Goal: Task Accomplishment & Management: Use online tool/utility

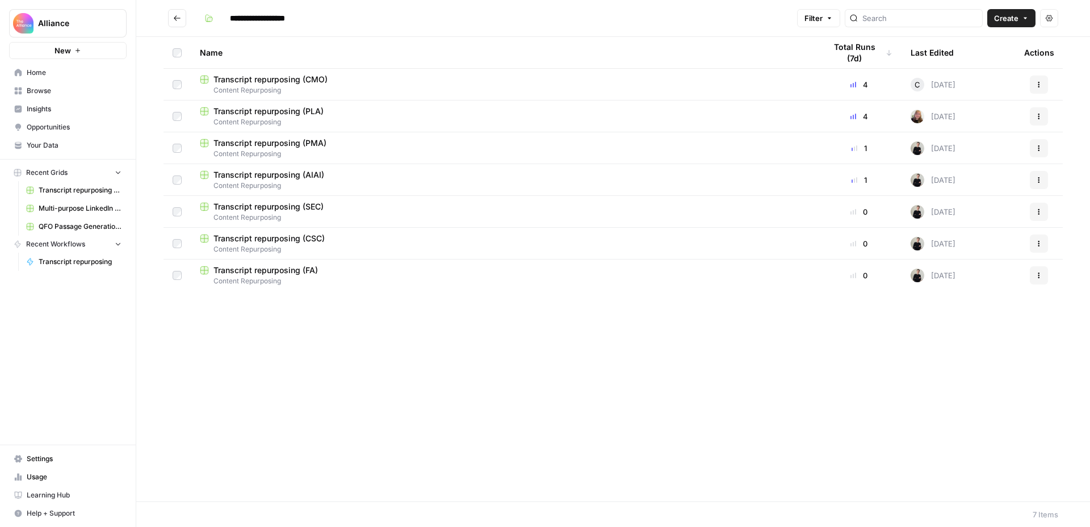
click at [341, 272] on div "Transcript repurposing (FA)" at bounding box center [503, 270] width 607 height 11
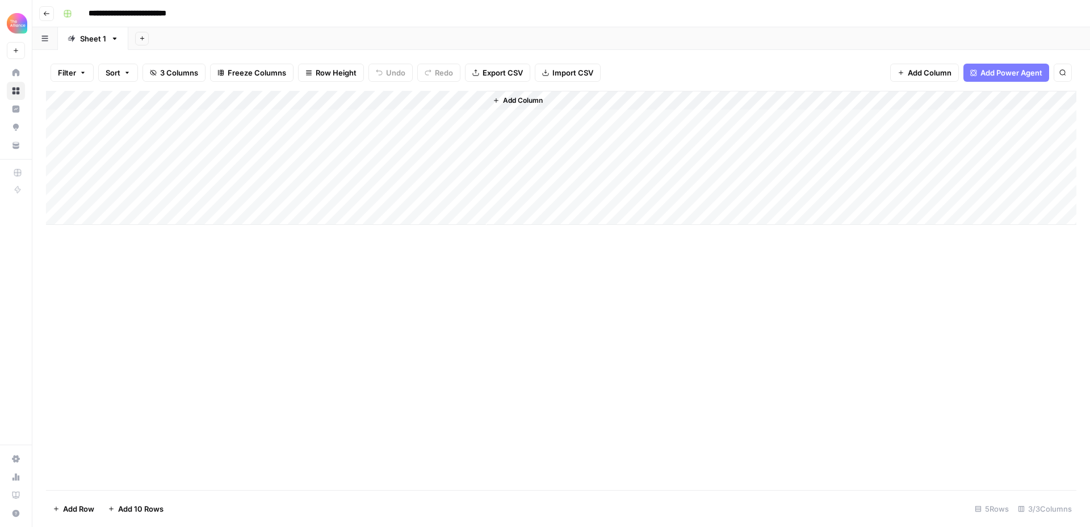
click at [118, 120] on div "Add Column" at bounding box center [561, 158] width 1030 height 134
type textarea "**********"
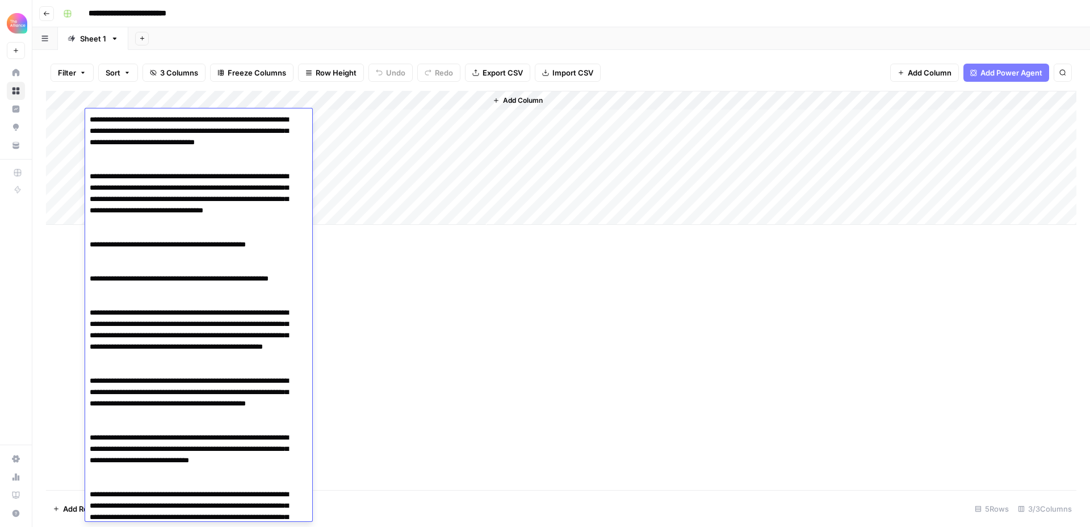
scroll to position [10536, 0]
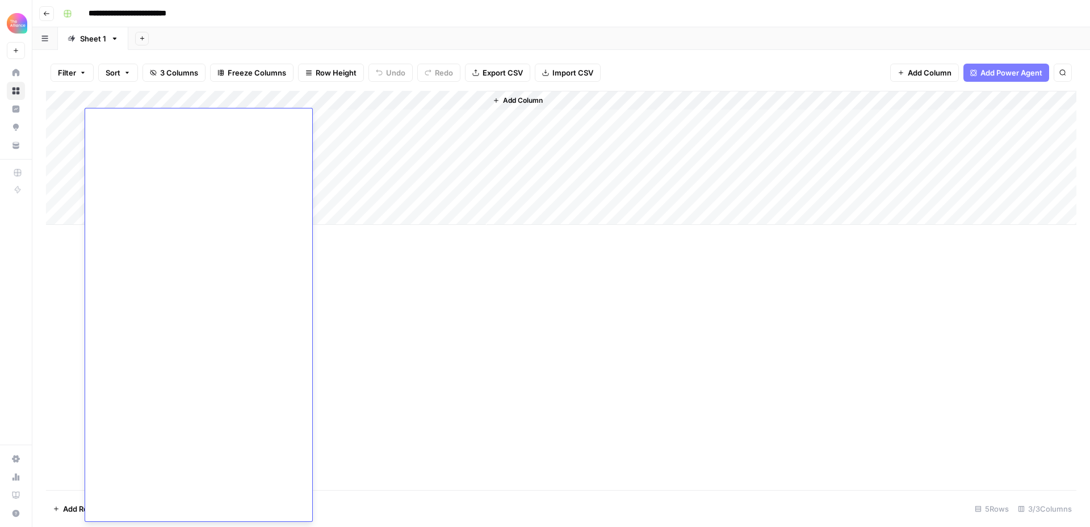
click at [384, 39] on div "Add Sheet" at bounding box center [609, 38] width 962 height 23
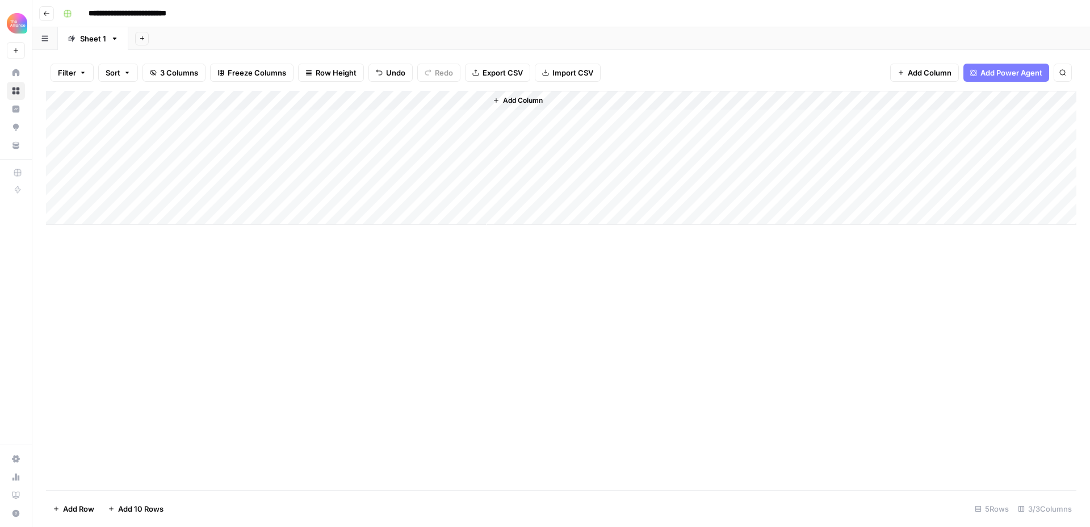
click at [291, 116] on div "Add Column" at bounding box center [561, 158] width 1030 height 134
click at [301, 118] on div "Add Column" at bounding box center [561, 158] width 1030 height 134
click at [289, 184] on button "Podcast" at bounding box center [285, 184] width 37 height 14
click at [422, 115] on div "Add Column" at bounding box center [561, 158] width 1030 height 134
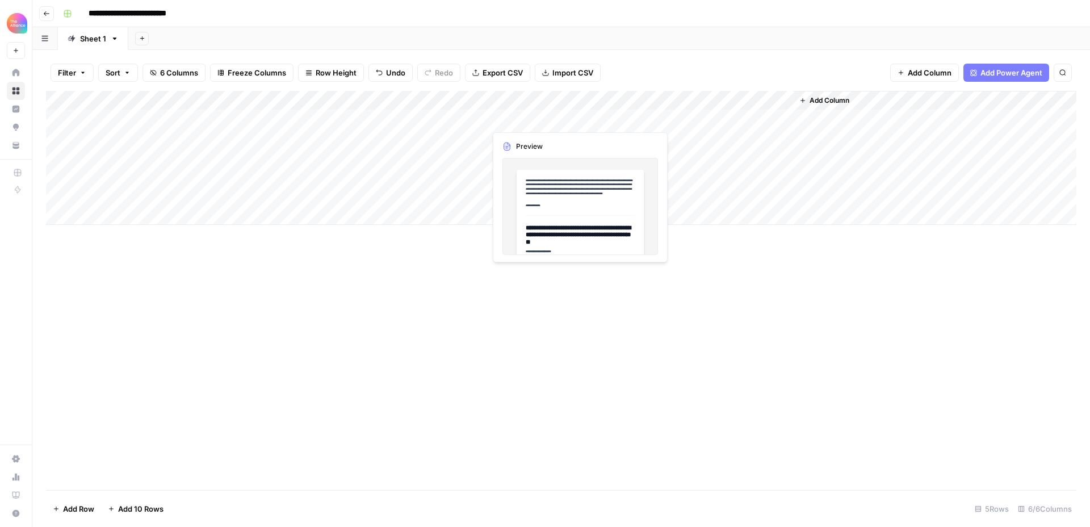
click at [514, 117] on div "Add Column" at bounding box center [561, 158] width 1030 height 134
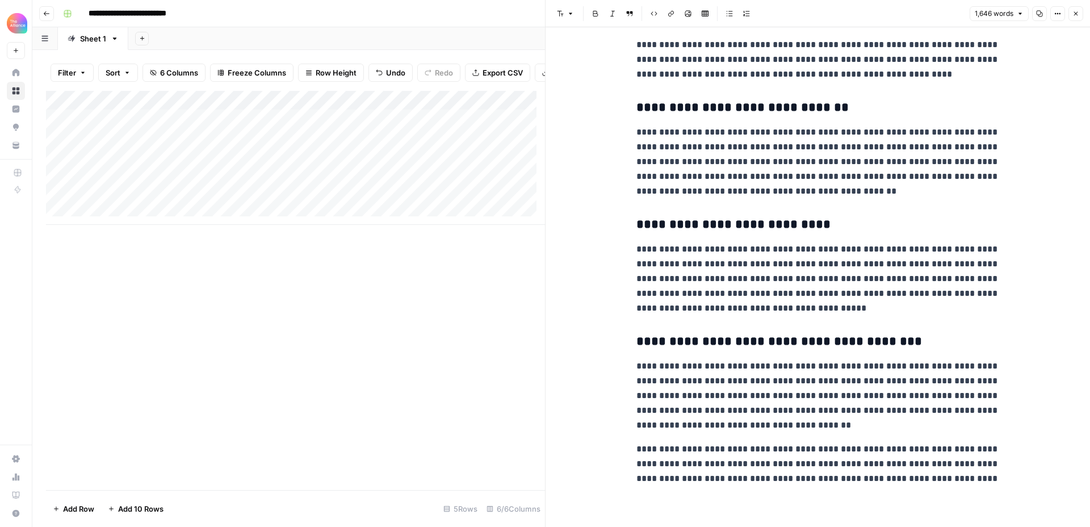
scroll to position [2315, 0]
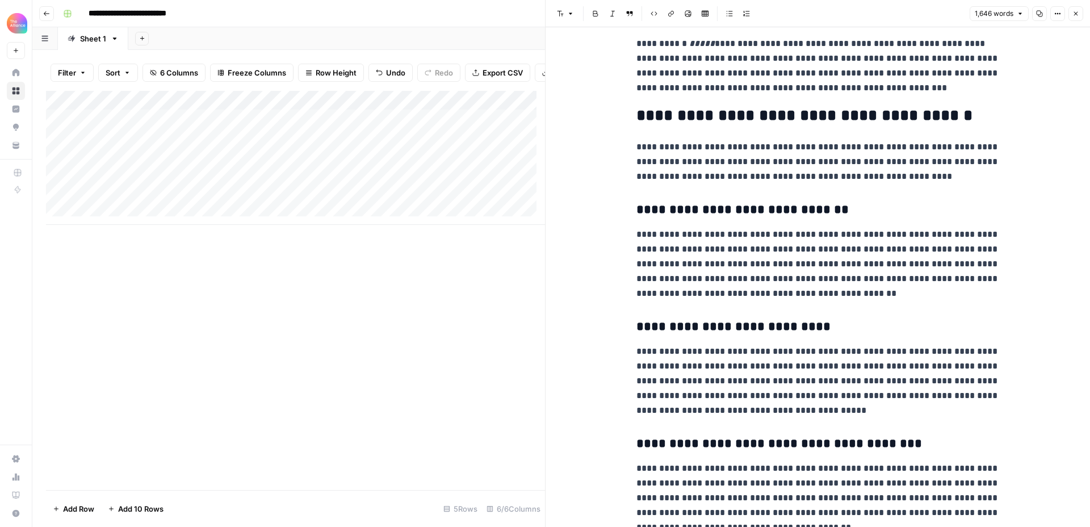
click at [1073, 12] on icon "button" at bounding box center [1075, 13] width 7 height 7
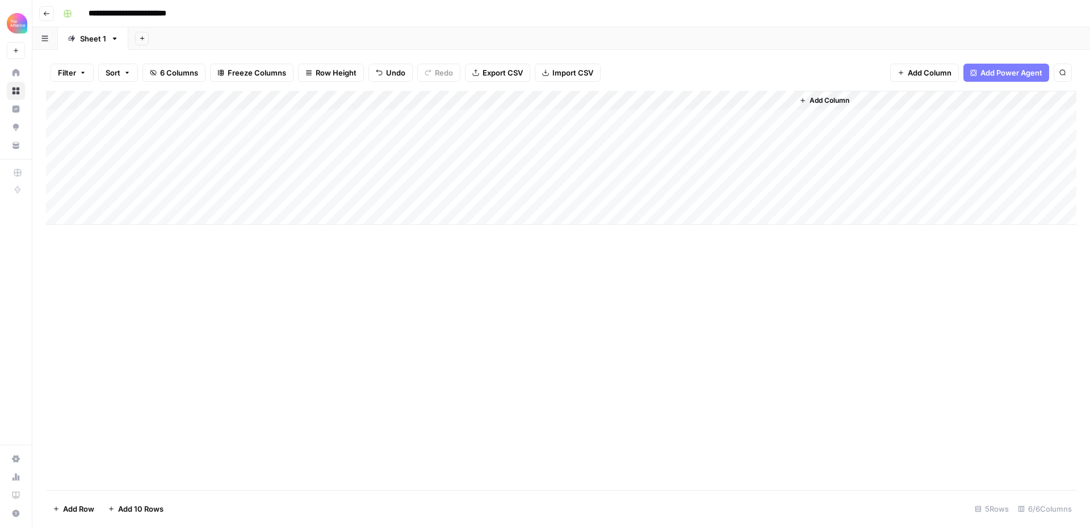
click at [149, 140] on div "Add Column" at bounding box center [561, 158] width 1030 height 134
click at [523, 114] on div "Add Column" at bounding box center [561, 158] width 1030 height 134
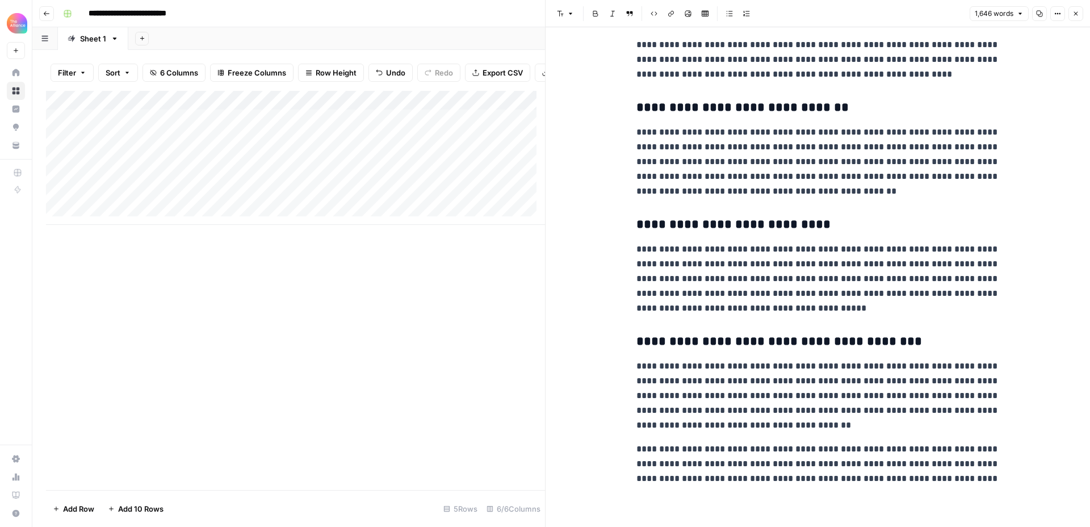
scroll to position [2415, 0]
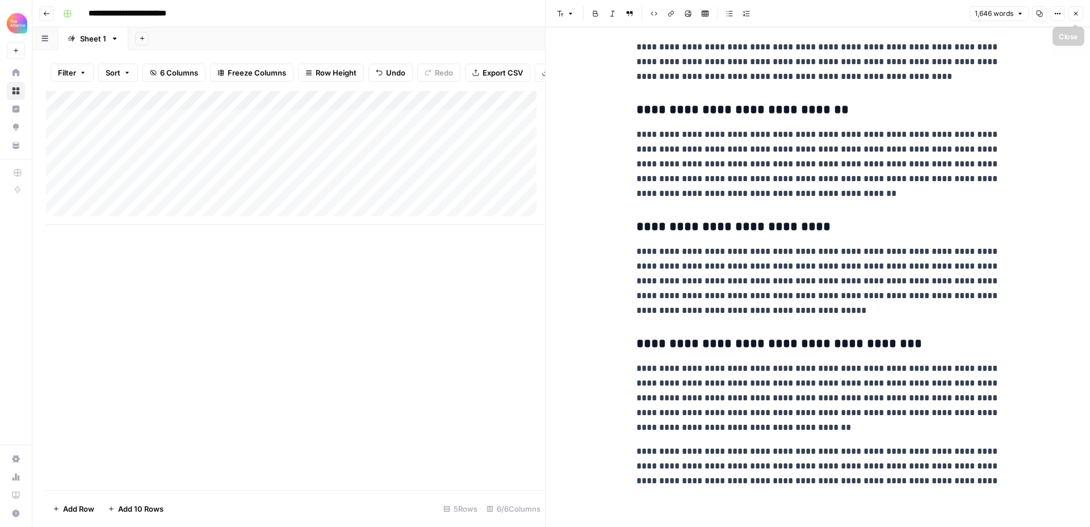
click at [1072, 12] on icon "button" at bounding box center [1075, 13] width 7 height 7
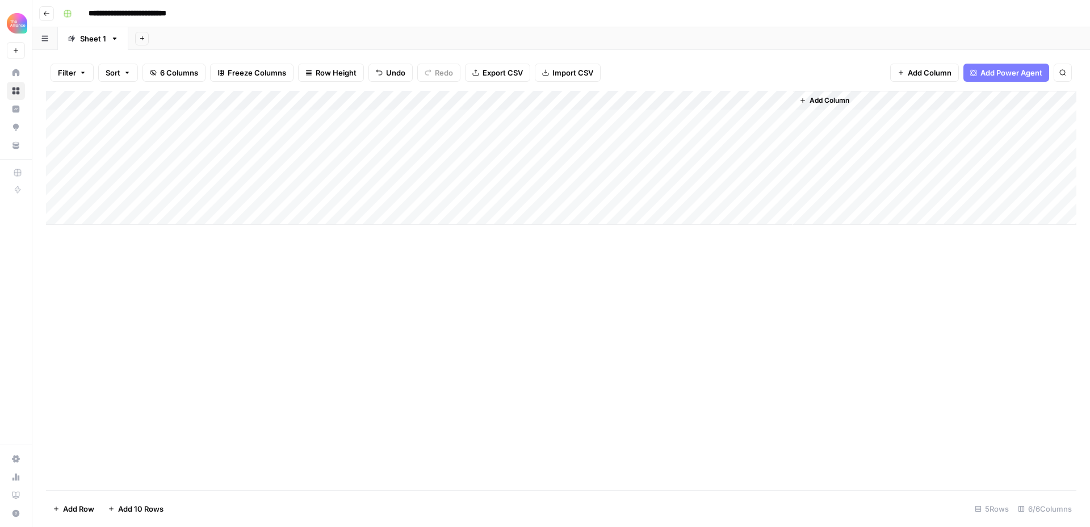
click at [179, 137] on div "Add Column" at bounding box center [561, 158] width 1030 height 134
type textarea "**********"
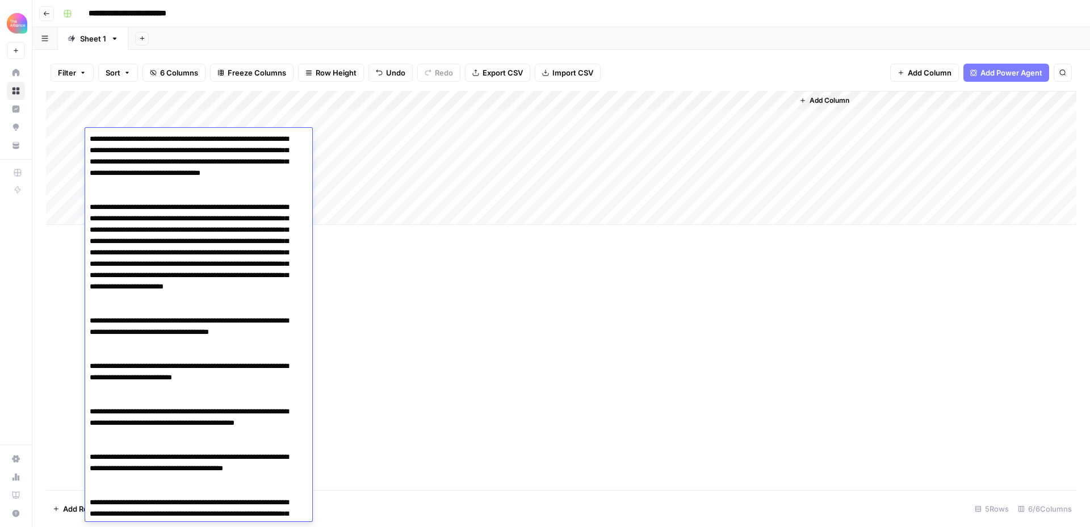
scroll to position [14166, 0]
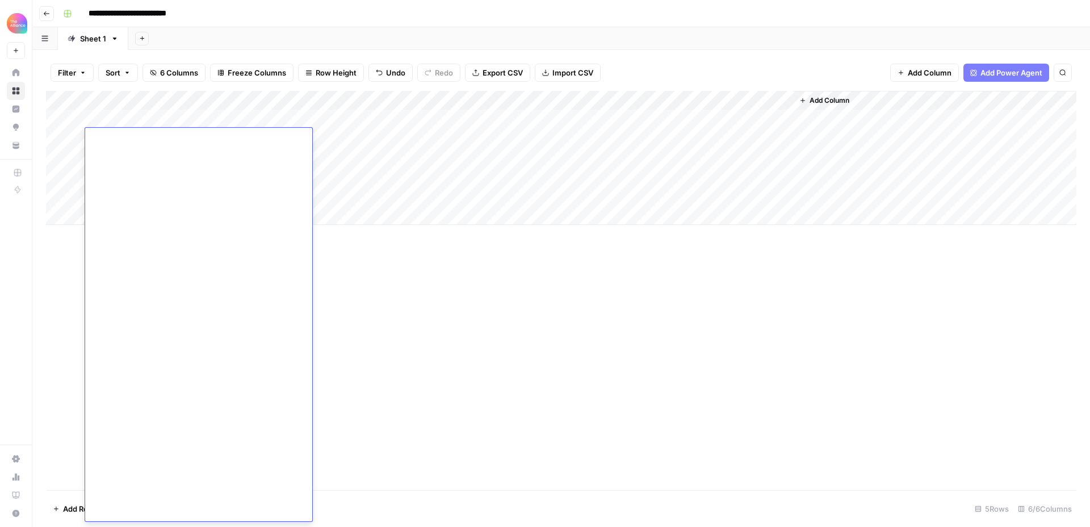
click at [389, 36] on div "Add Sheet" at bounding box center [609, 38] width 962 height 23
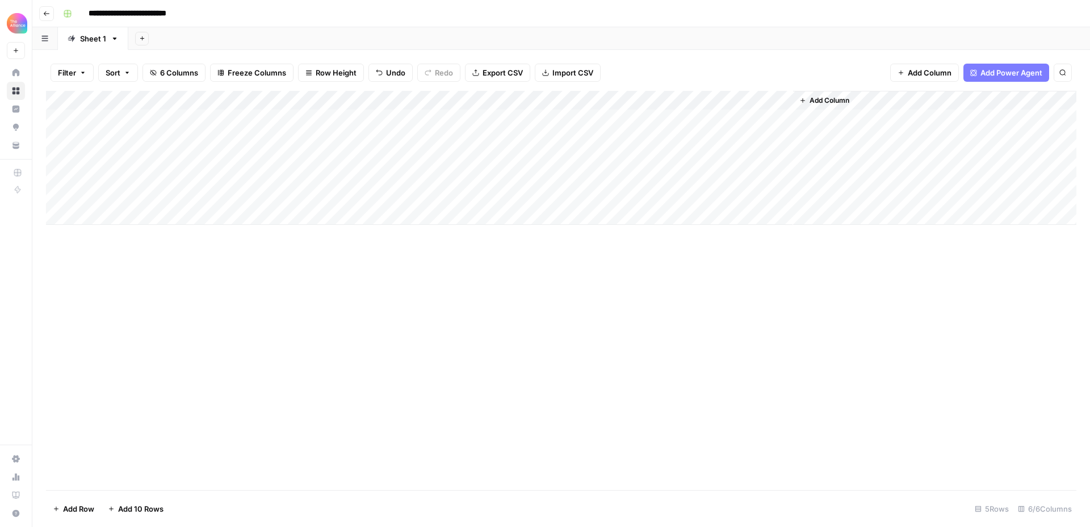
click at [286, 139] on div "Add Column" at bounding box center [561, 158] width 1030 height 134
click at [295, 186] on button "Keynote" at bounding box center [286, 182] width 38 height 14
click at [401, 139] on div "Add Column" at bounding box center [561, 158] width 1030 height 134
click at [153, 139] on div "Add Column" at bounding box center [561, 158] width 1030 height 134
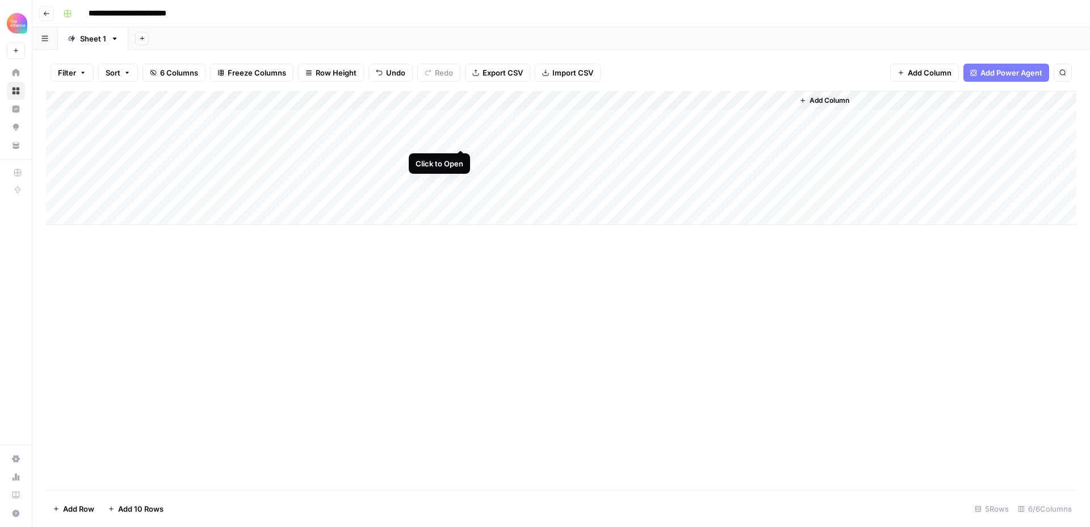
click at [410, 135] on div "Add Column" at bounding box center [561, 158] width 1030 height 134
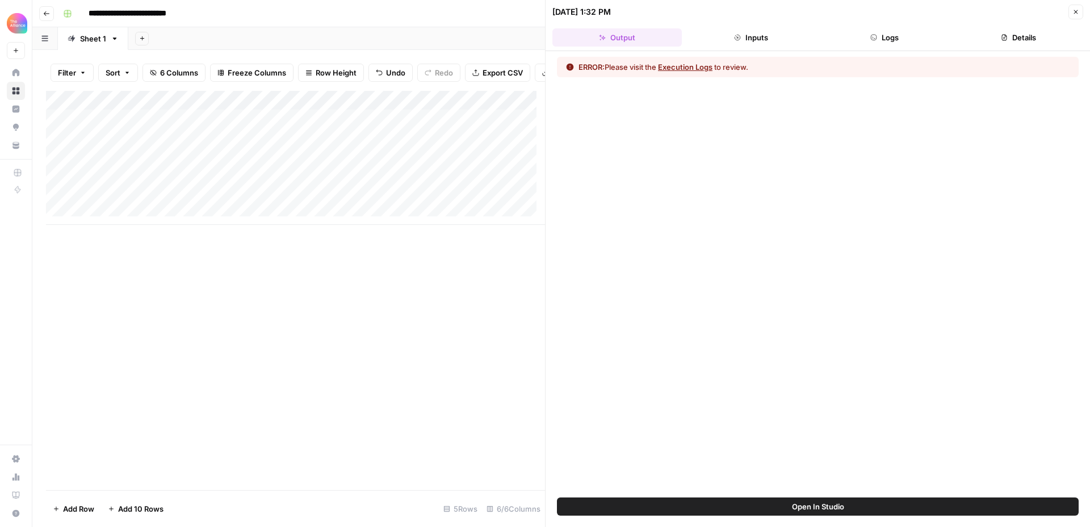
click at [708, 65] on button "Execution Logs" at bounding box center [685, 66] width 54 height 11
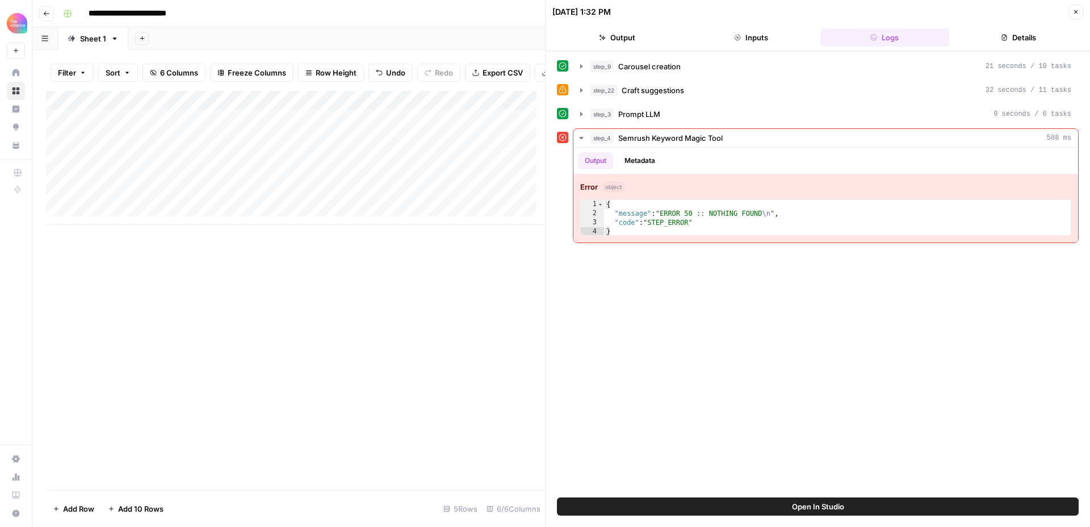
click at [1078, 10] on icon "button" at bounding box center [1075, 12] width 7 height 7
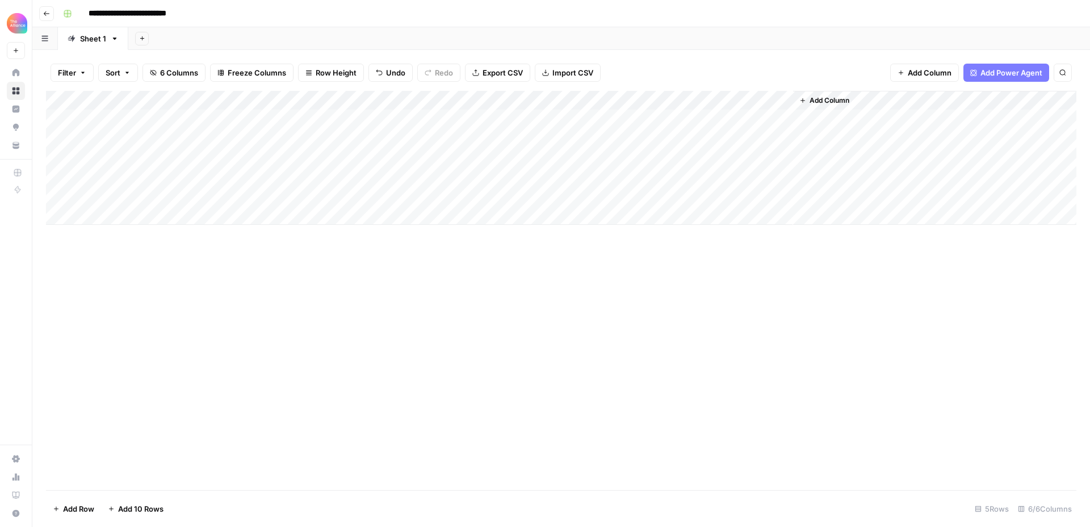
click at [426, 141] on div "Add Column" at bounding box center [561, 158] width 1030 height 134
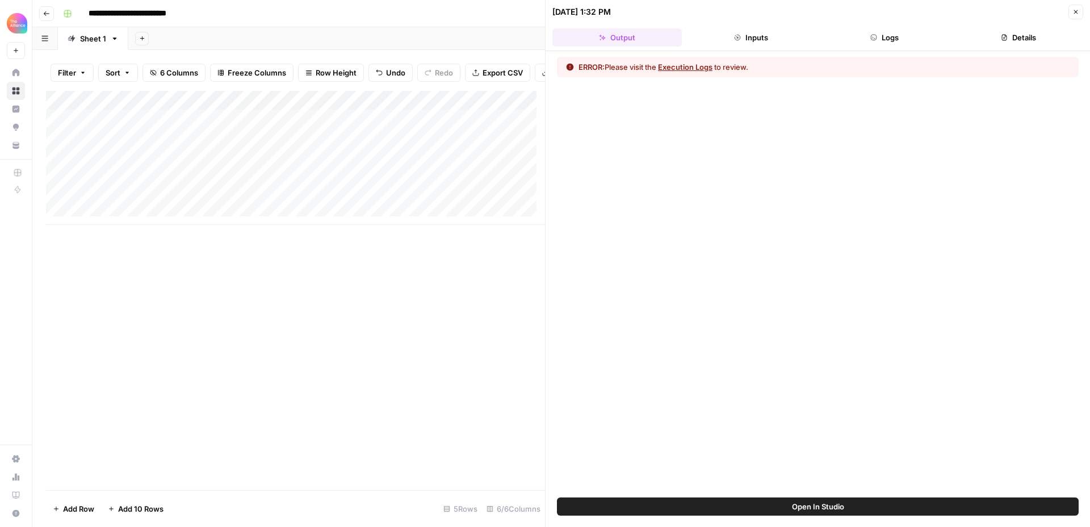
click at [1075, 14] on icon "button" at bounding box center [1075, 12] width 7 height 7
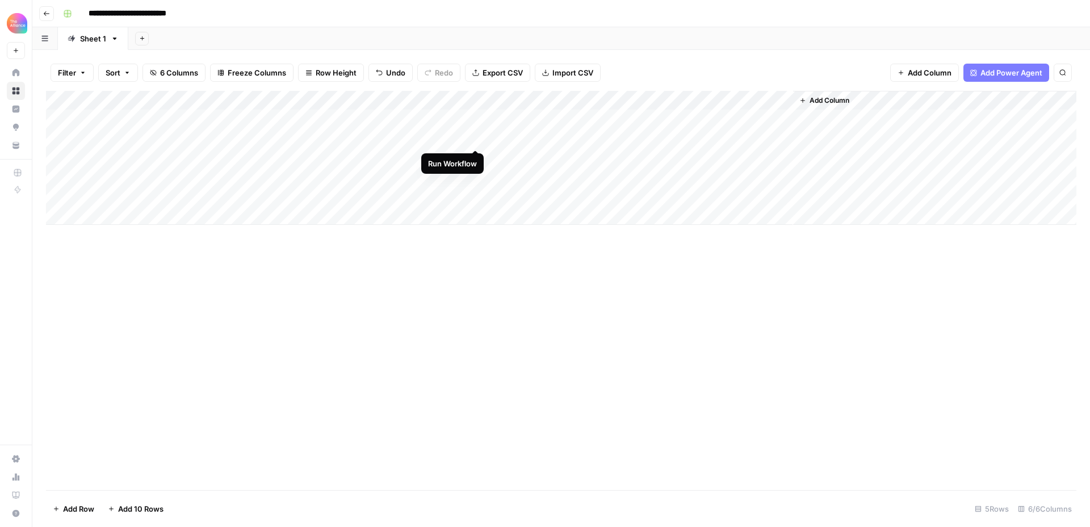
click at [477, 137] on div "Add Column" at bounding box center [561, 158] width 1030 height 134
click at [200, 150] on div "Add Column" at bounding box center [561, 158] width 1030 height 134
type textarea "**********"
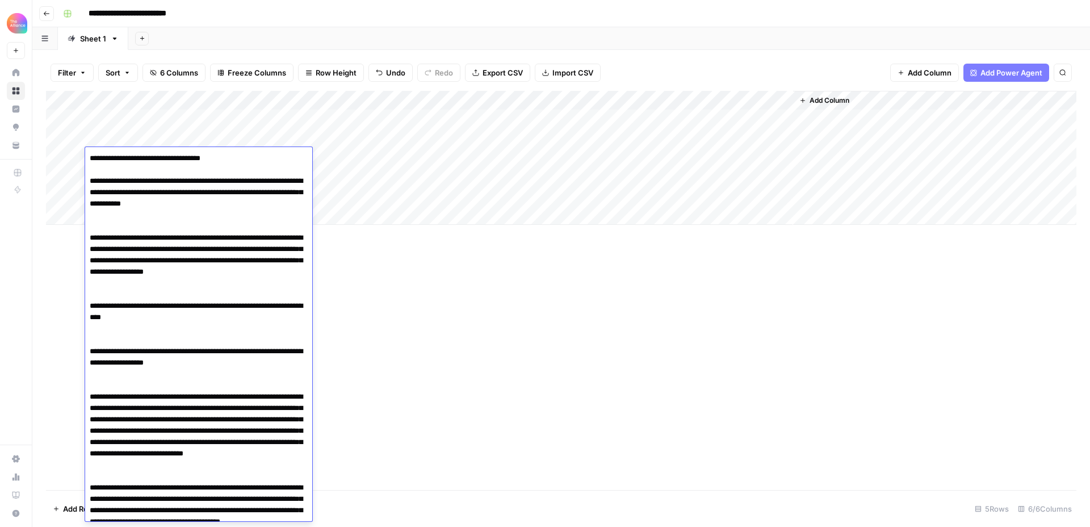
scroll to position [9565, 0]
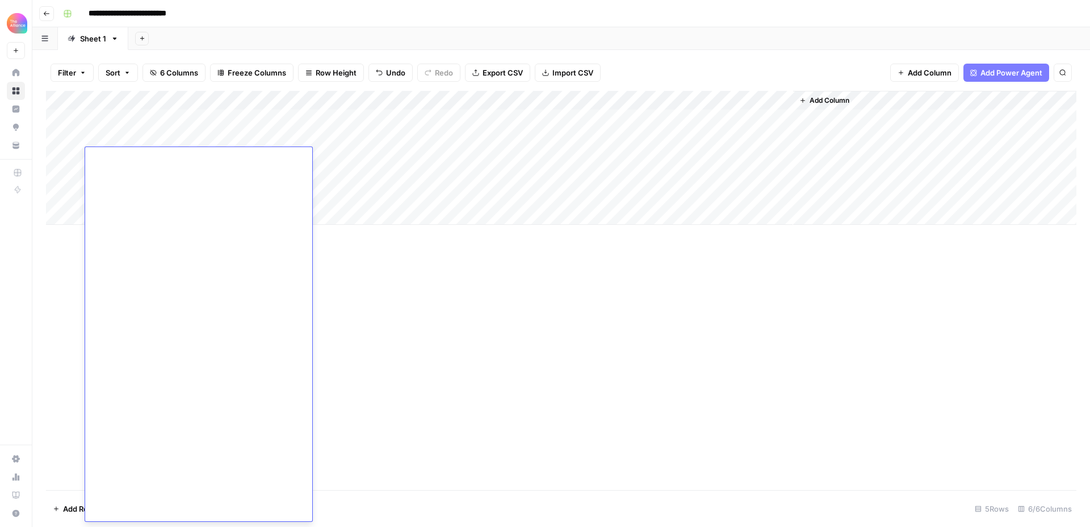
click at [389, 274] on div "Add Column" at bounding box center [561, 290] width 1030 height 399
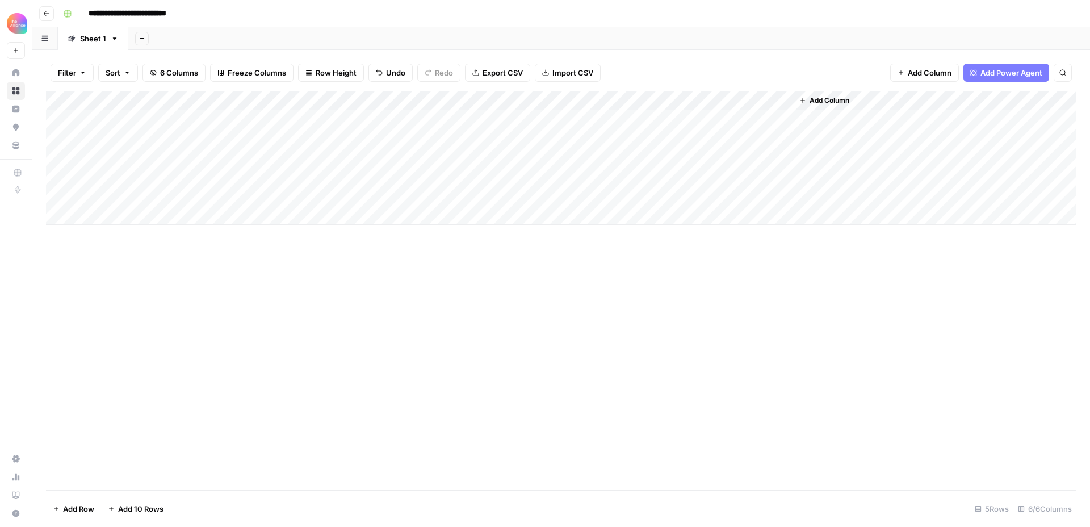
click at [304, 157] on div "Add Column" at bounding box center [561, 158] width 1030 height 134
click at [291, 203] on button "Keynote" at bounding box center [286, 202] width 38 height 14
click at [423, 156] on div "Add Column" at bounding box center [561, 158] width 1030 height 134
click at [216, 177] on div "Add Column" at bounding box center [561, 158] width 1030 height 134
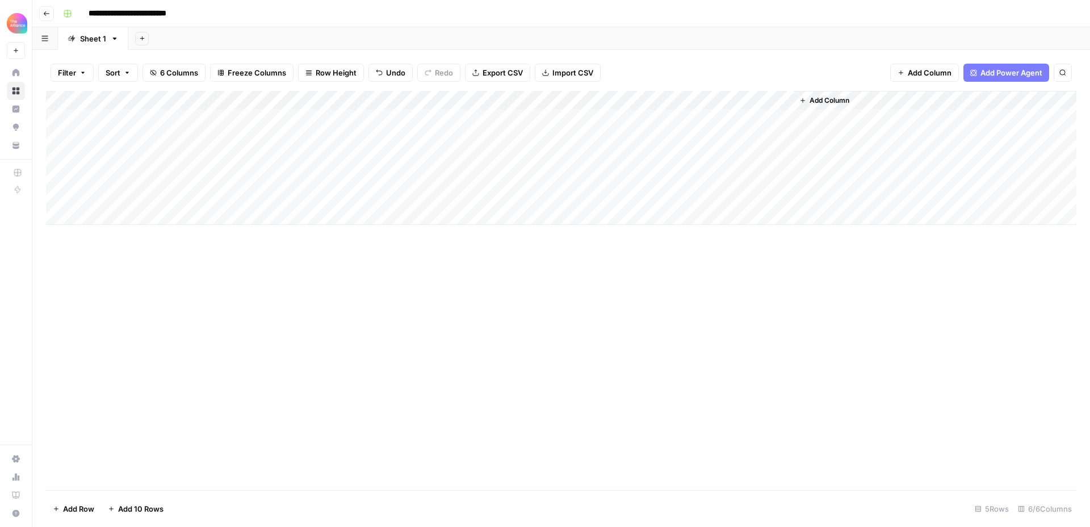
click at [216, 177] on div "Add Column" at bounding box center [561, 158] width 1030 height 134
type textarea "**********"
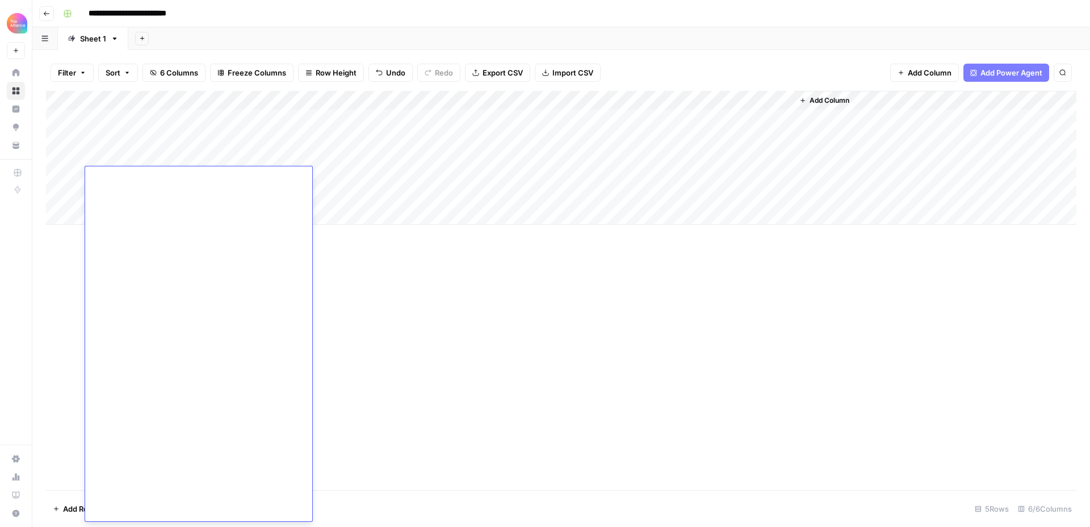
click at [416, 275] on div "Add Column" at bounding box center [561, 290] width 1030 height 399
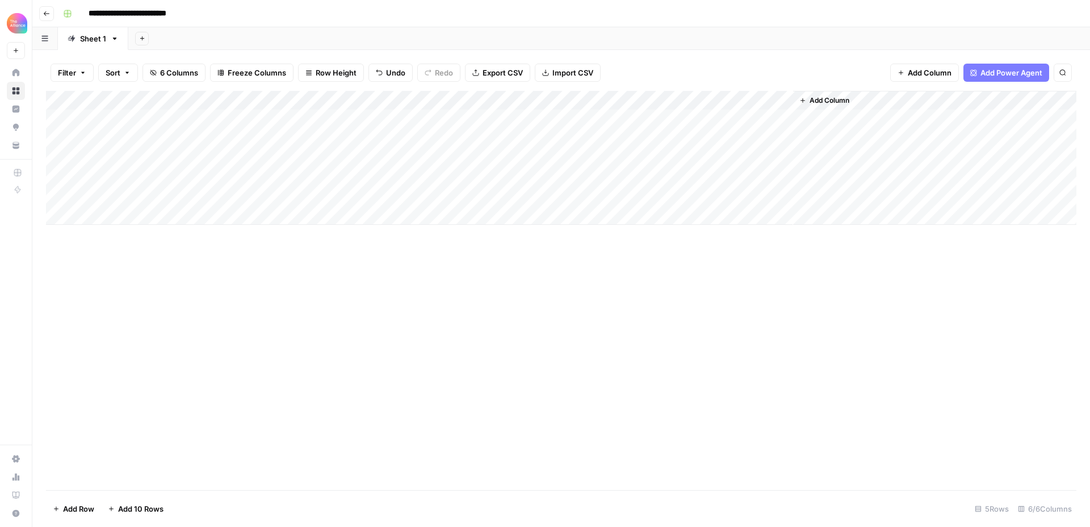
click at [326, 184] on div "Add Column" at bounding box center [561, 158] width 1030 height 134
click at [293, 221] on button "Keynote" at bounding box center [286, 221] width 38 height 14
click at [418, 177] on div "Add Column" at bounding box center [561, 158] width 1030 height 134
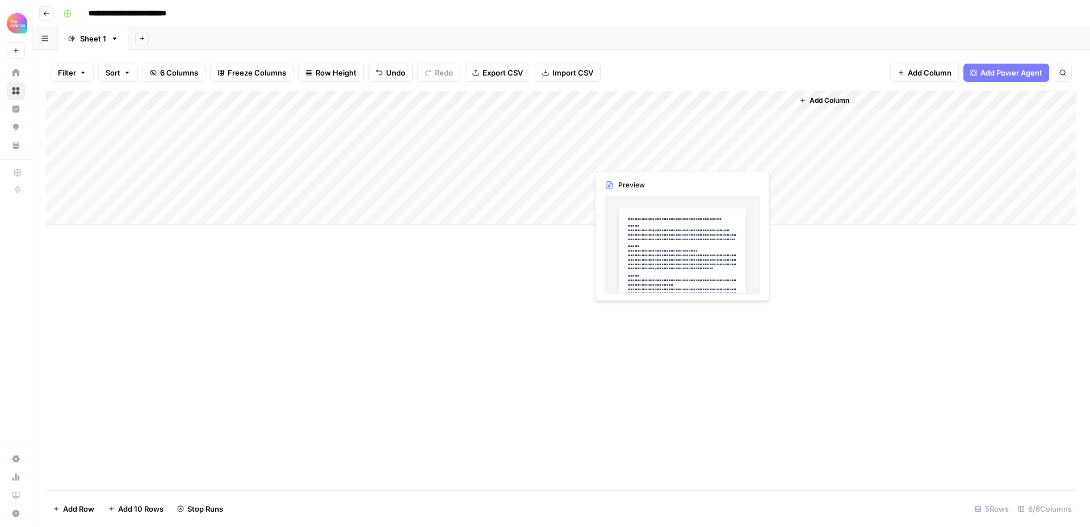
click at [636, 159] on div "Add Column" at bounding box center [561, 158] width 1030 height 134
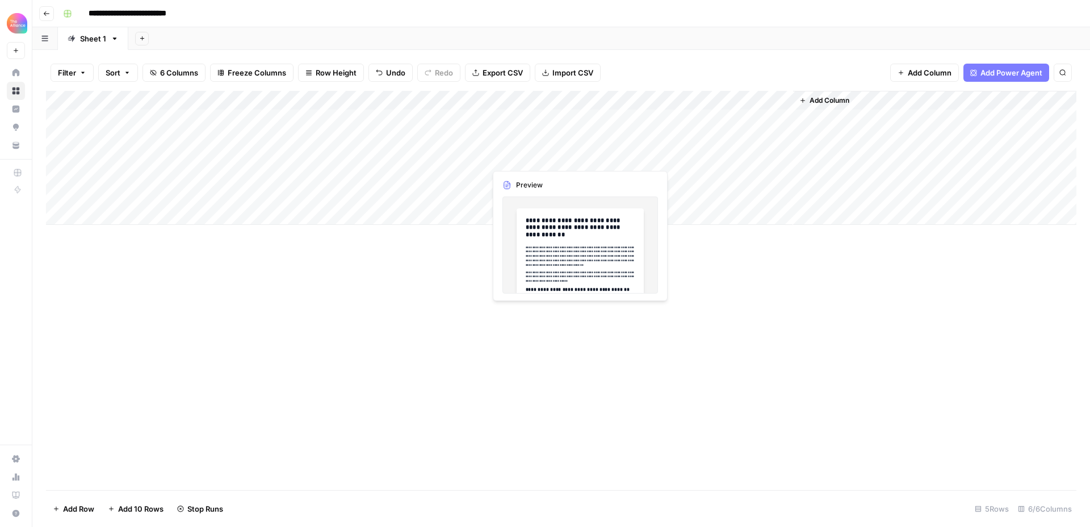
click at [523, 153] on div "Add Column" at bounding box center [561, 158] width 1030 height 134
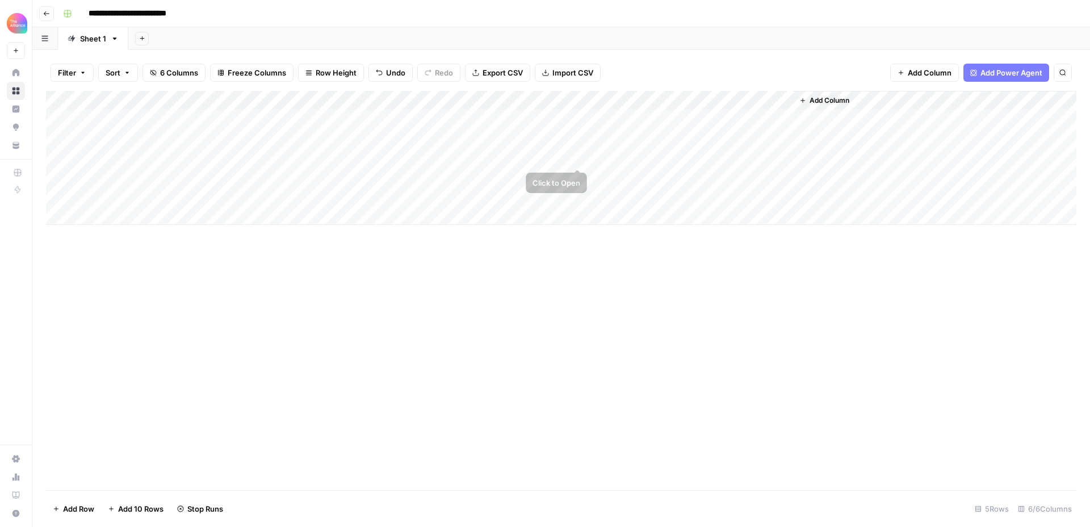
click at [631, 154] on div "Add Column" at bounding box center [561, 158] width 1030 height 134
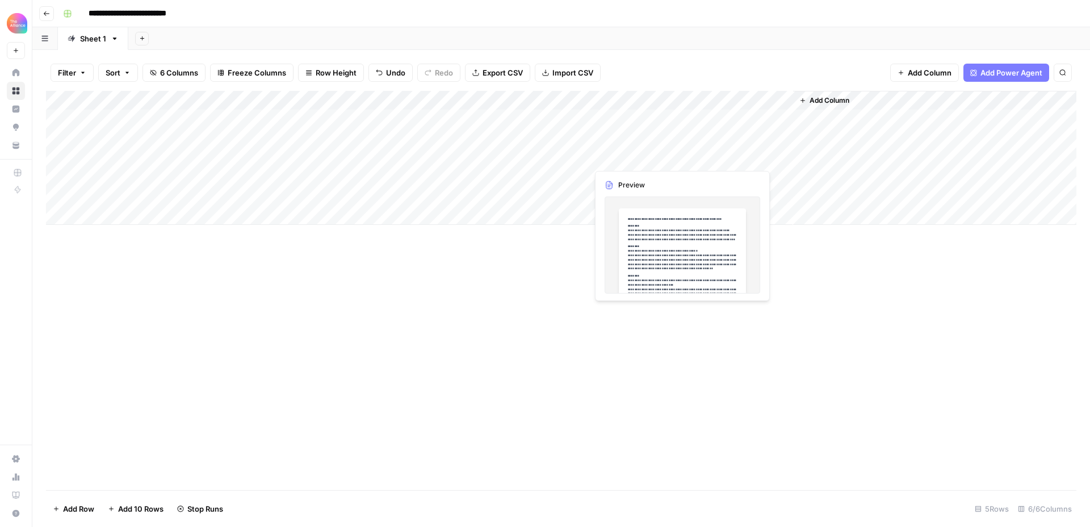
click at [631, 154] on div "Add Column" at bounding box center [561, 158] width 1030 height 134
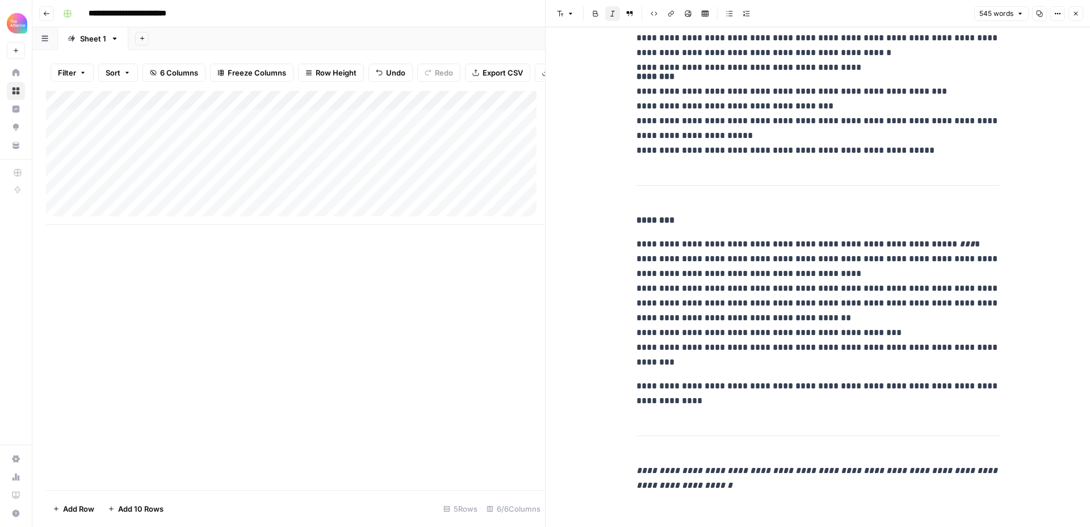
scroll to position [612, 0]
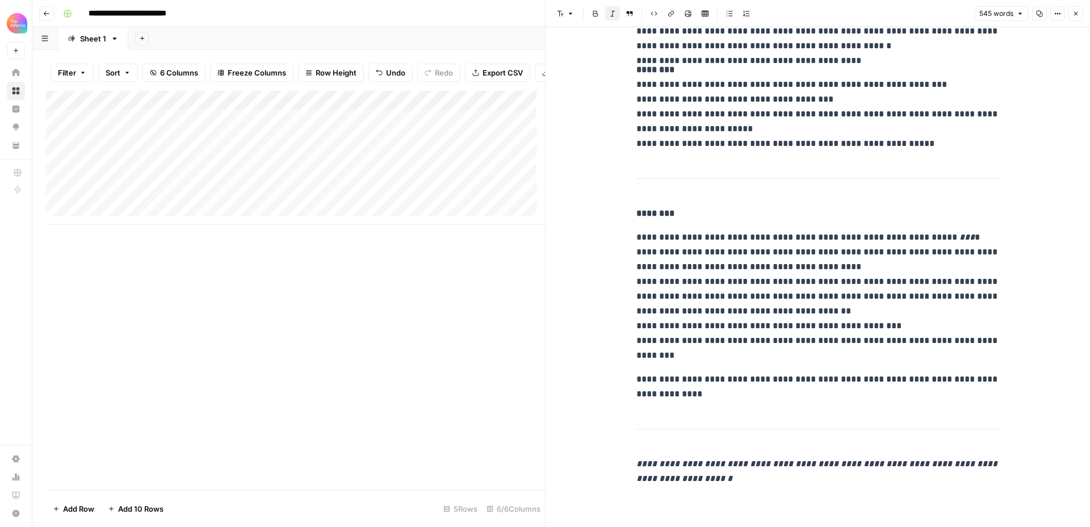
click at [1075, 9] on button "Close" at bounding box center [1075, 13] width 15 height 15
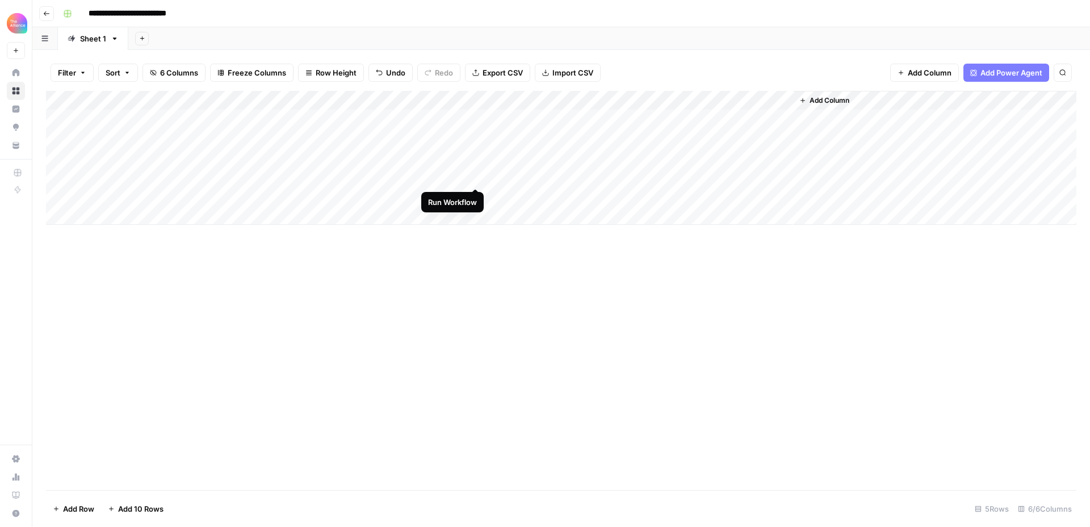
click at [475, 177] on div "Add Column" at bounding box center [561, 158] width 1030 height 134
click at [134, 195] on div "Add Column" at bounding box center [561, 158] width 1030 height 134
type textarea "**********"
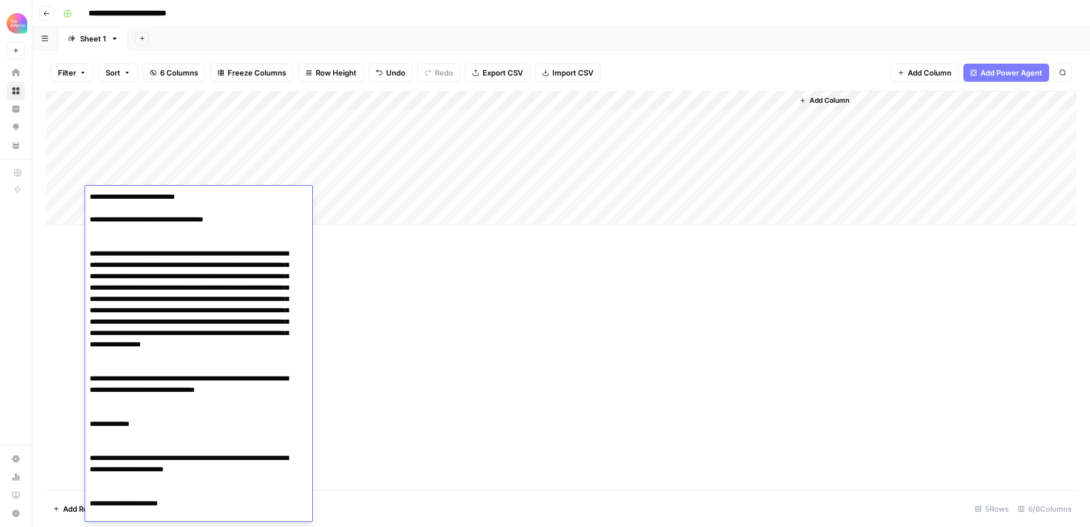
scroll to position [11215, 0]
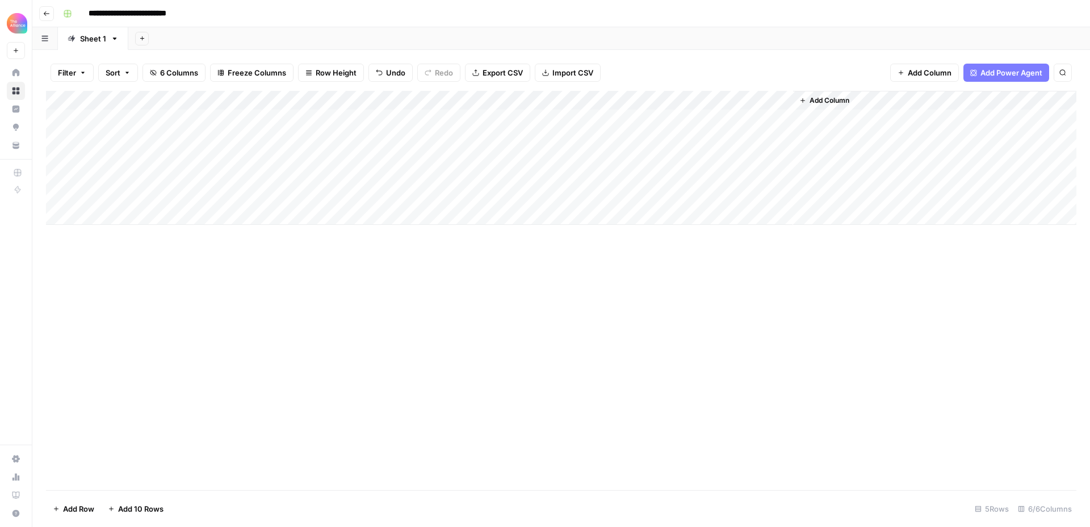
click at [370, 254] on div "Add Column" at bounding box center [561, 290] width 1030 height 399
click at [313, 202] on div "Add Column" at bounding box center [561, 158] width 1030 height 134
click at [291, 240] on button "Keynote" at bounding box center [286, 240] width 38 height 14
click at [387, 195] on div "Add Column" at bounding box center [561, 158] width 1030 height 134
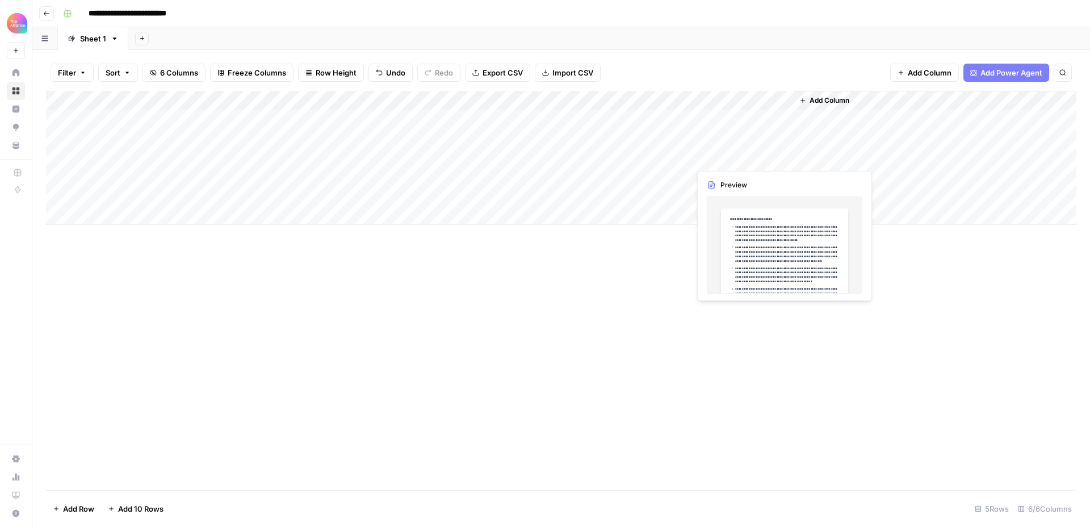
click at [736, 160] on div "Add Column" at bounding box center [561, 158] width 1030 height 134
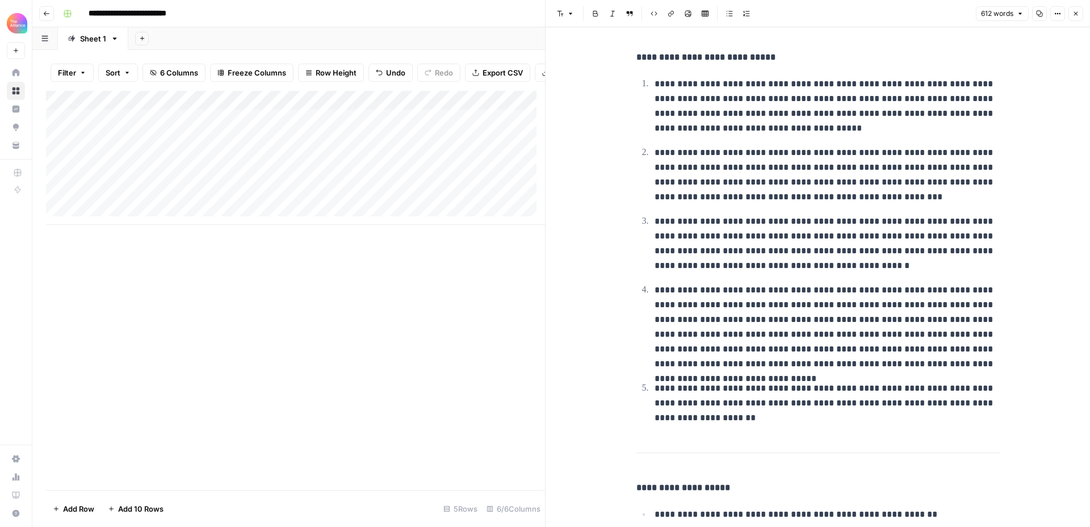
click at [1076, 8] on button "Close" at bounding box center [1075, 13] width 15 height 15
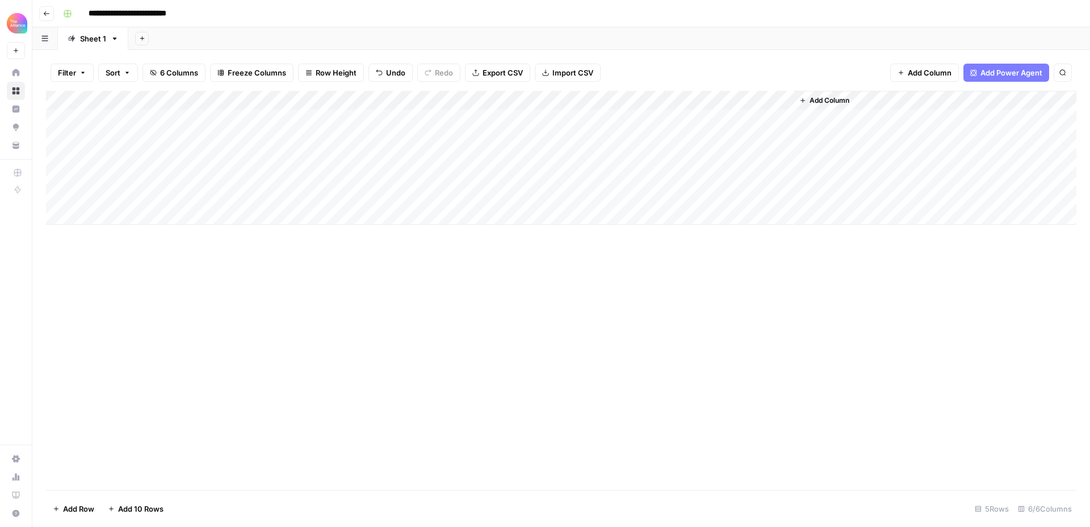
click at [475, 177] on div "Add Column" at bounding box center [561, 158] width 1030 height 134
click at [170, 216] on div "Add Column" at bounding box center [561, 158] width 1030 height 134
type textarea "**********"
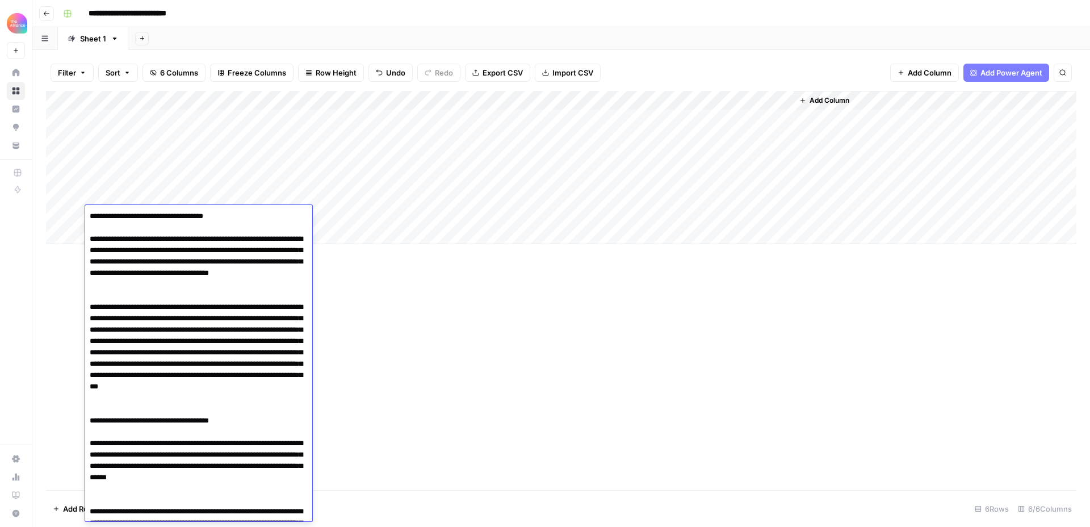
scroll to position [11246, 0]
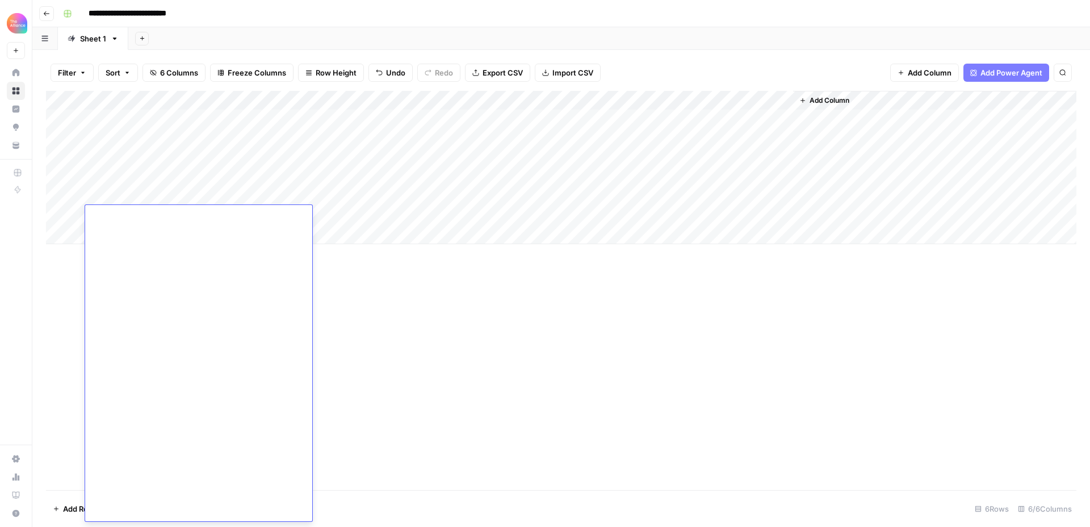
click at [362, 258] on div "Add Column" at bounding box center [561, 290] width 1030 height 399
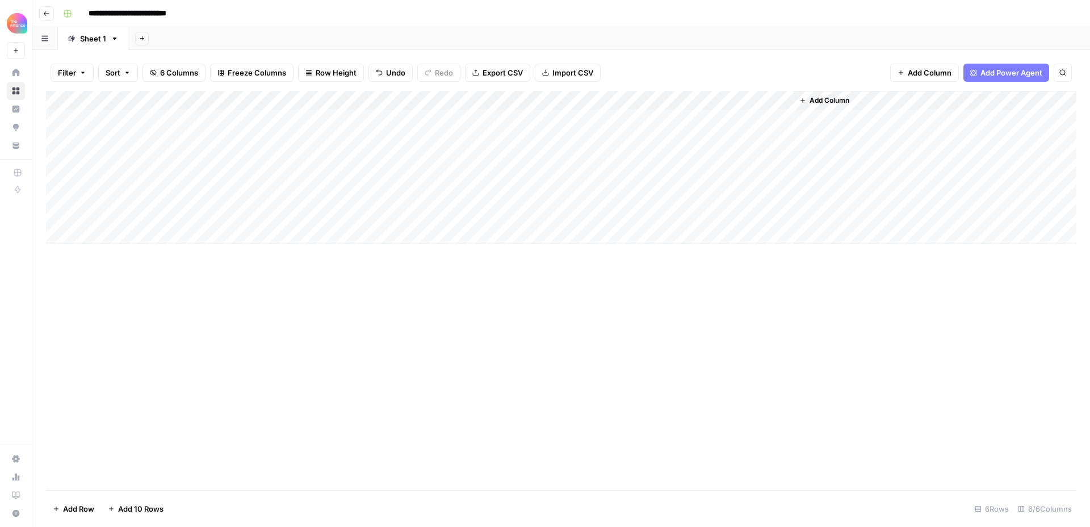
click at [295, 212] on div "Add Column" at bounding box center [561, 167] width 1030 height 153
click at [292, 261] on button "Keynote" at bounding box center [286, 260] width 38 height 14
click at [414, 215] on div "Add Column" at bounding box center [561, 167] width 1030 height 153
click at [186, 234] on div "Add Column" at bounding box center [561, 167] width 1030 height 153
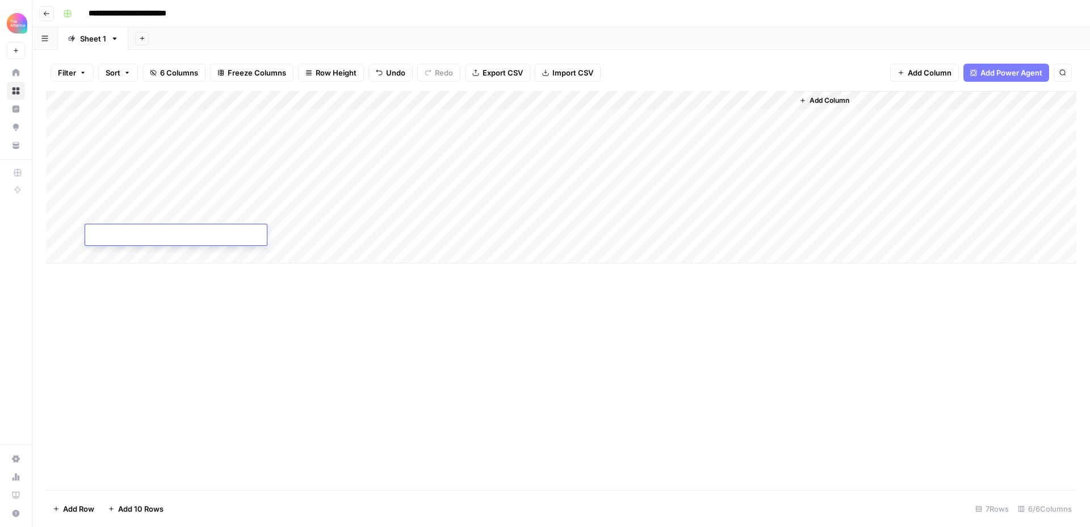
type textarea "**********"
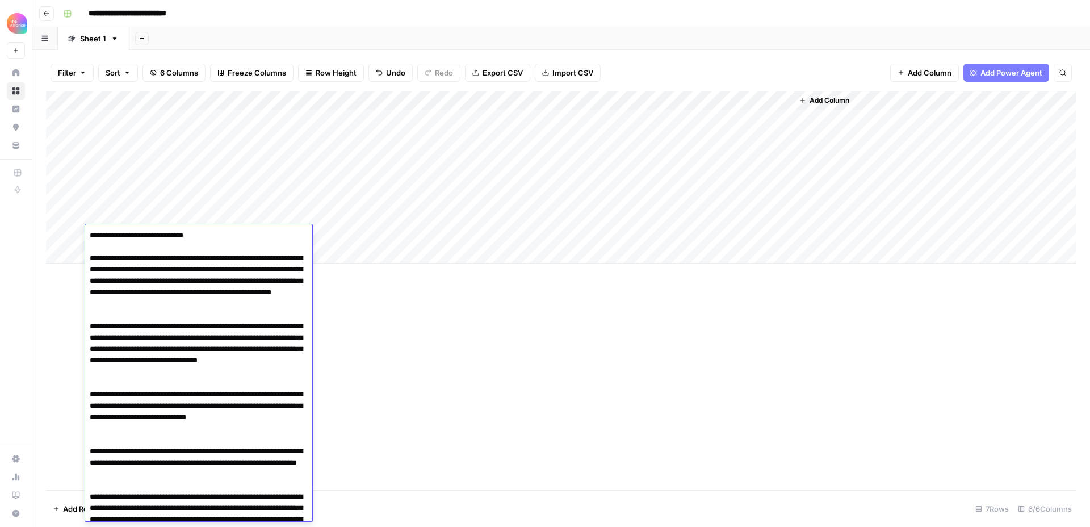
scroll to position [10278, 0]
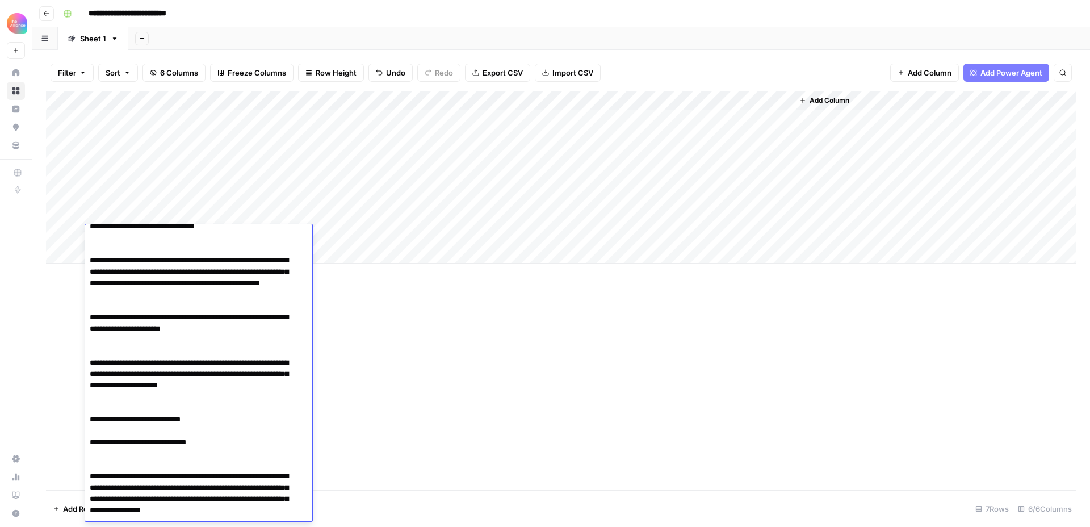
scroll to position [8593, 0]
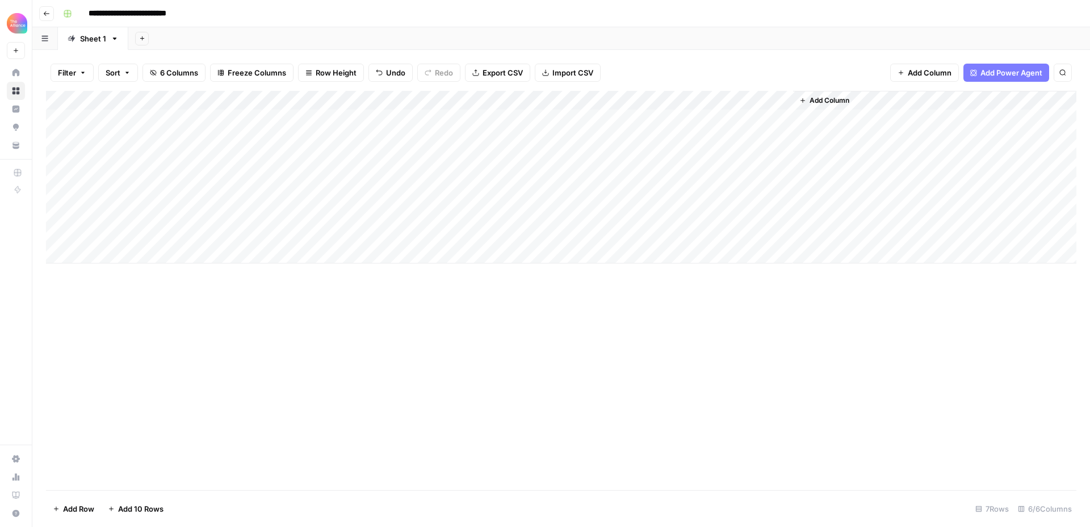
click at [460, 324] on div "Add Column" at bounding box center [561, 290] width 1030 height 399
click at [280, 232] on div "Add Column" at bounding box center [561, 177] width 1030 height 173
click at [289, 284] on button "Keynote" at bounding box center [286, 279] width 38 height 14
click at [382, 235] on div "Add Column" at bounding box center [561, 177] width 1030 height 173
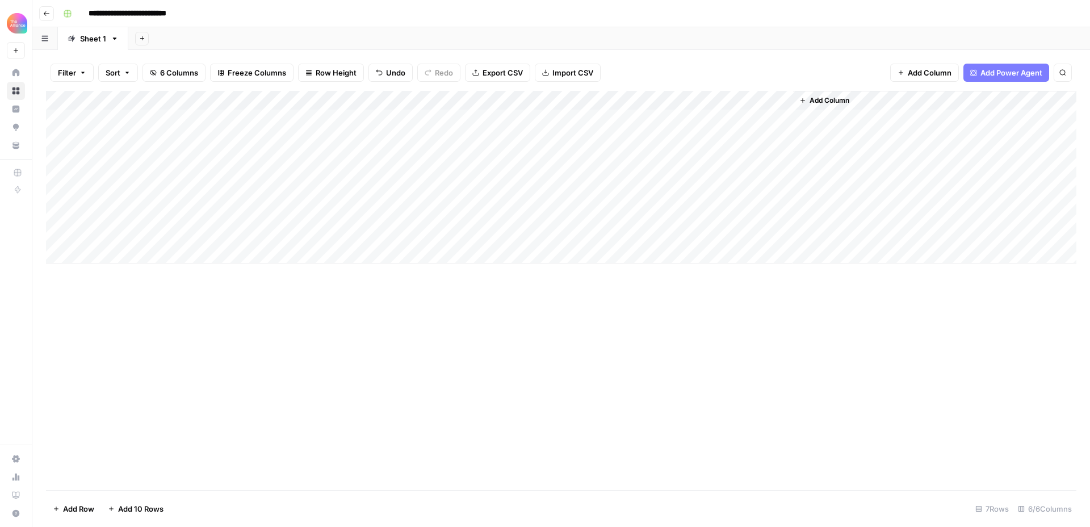
click at [399, 178] on div "Add Column" at bounding box center [561, 177] width 1030 height 173
click at [476, 175] on div "Add Column" at bounding box center [561, 177] width 1030 height 173
click at [418, 236] on div "Add Column" at bounding box center [561, 177] width 1030 height 173
click at [474, 175] on div "Add Column" at bounding box center [561, 177] width 1030 height 173
click at [479, 177] on div "Add Column" at bounding box center [561, 177] width 1030 height 173
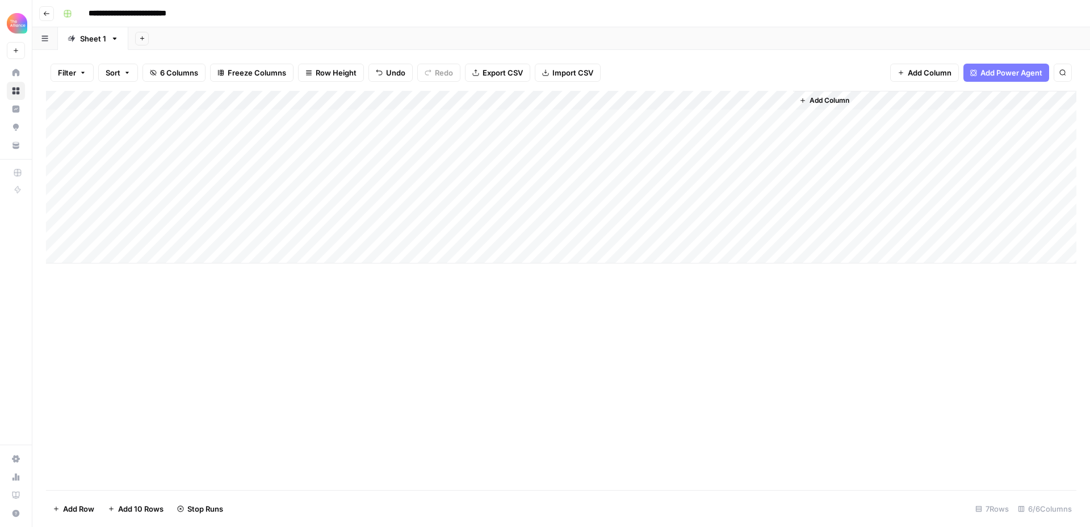
click at [479, 177] on div "Add Column" at bounding box center [561, 177] width 1030 height 173
click at [474, 175] on div "Add Column" at bounding box center [561, 177] width 1030 height 173
click at [477, 173] on div "Add Column" at bounding box center [561, 177] width 1030 height 173
click at [473, 175] on div "Add Column" at bounding box center [561, 177] width 1030 height 173
click at [478, 175] on div "Add Column" at bounding box center [561, 177] width 1030 height 173
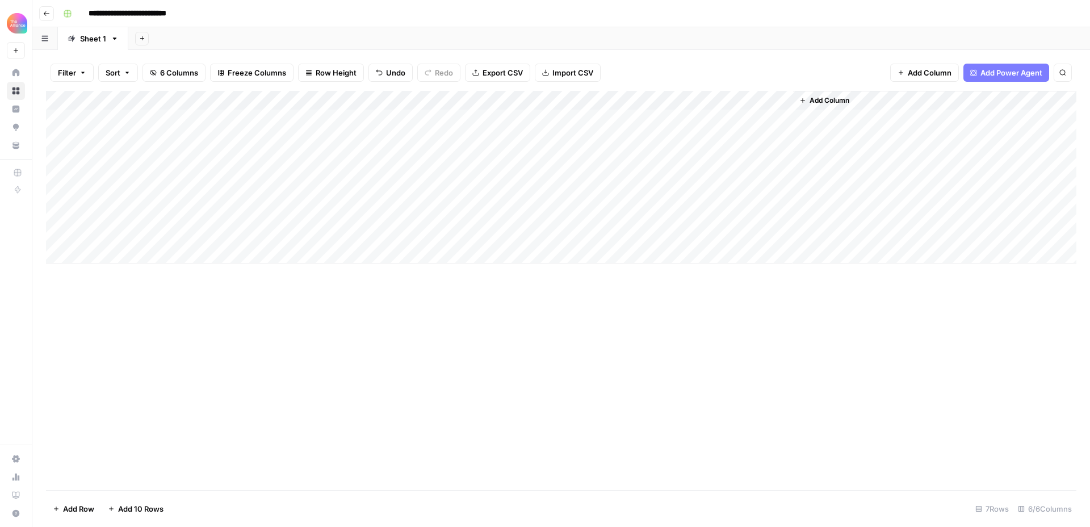
click at [473, 178] on div "Add Column" at bounding box center [561, 177] width 1030 height 173
